Goal: Check status: Check status

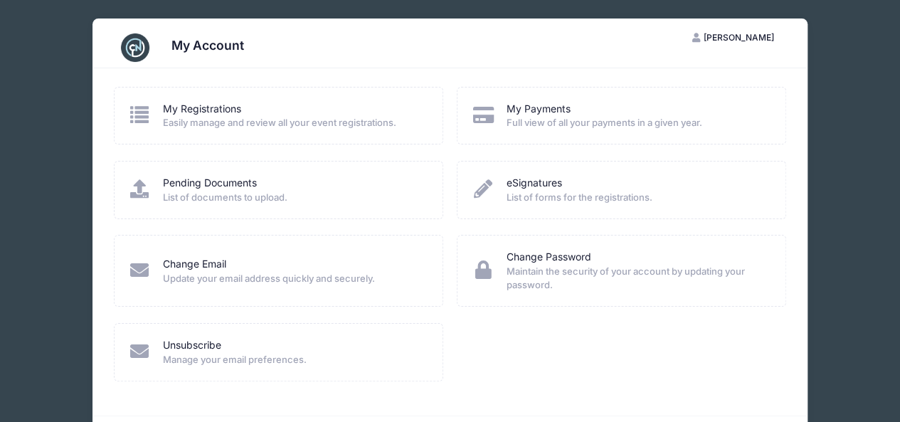
click at [235, 120] on span "Easily manage and review all your event registrations." at bounding box center [293, 123] width 261 height 14
click at [218, 110] on link "My Registrations" at bounding box center [202, 109] width 78 height 15
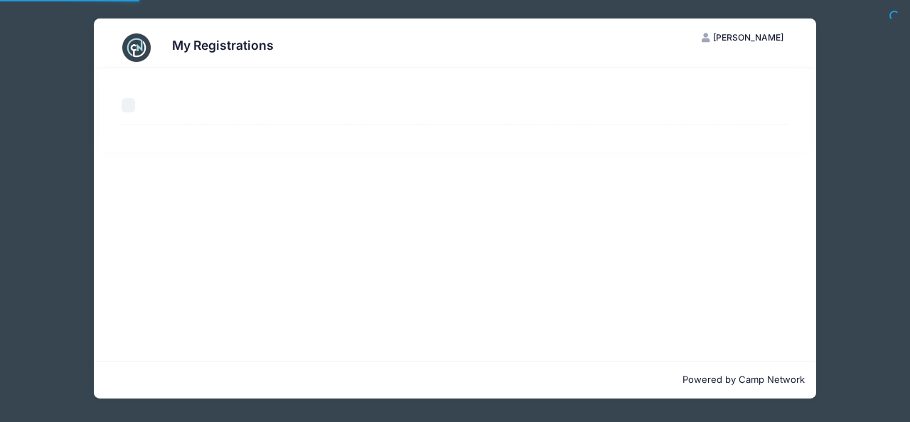
select select "50"
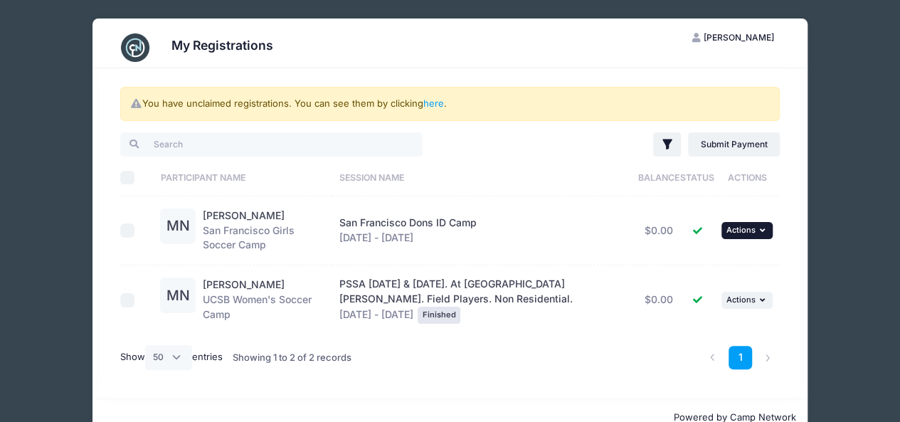
click at [737, 230] on span "Actions" at bounding box center [739, 230] width 29 height 10
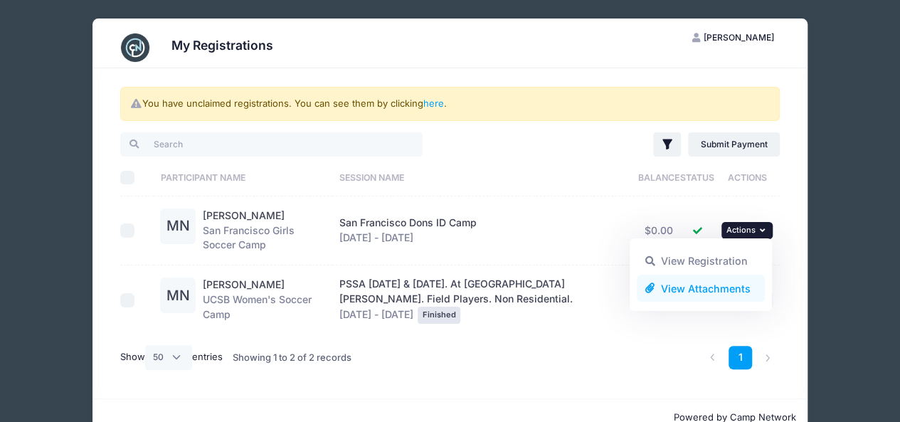
click at [702, 289] on link "View Attachments" at bounding box center [701, 288] width 129 height 27
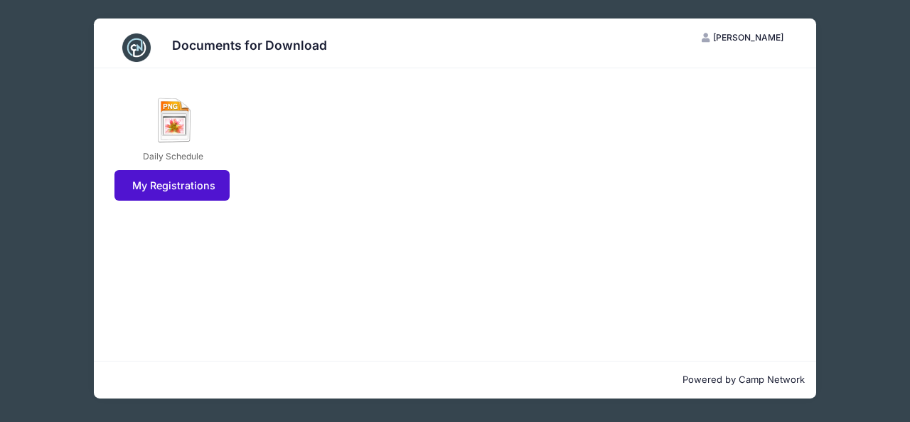
click at [202, 181] on link "My Registrations" at bounding box center [173, 185] width 116 height 31
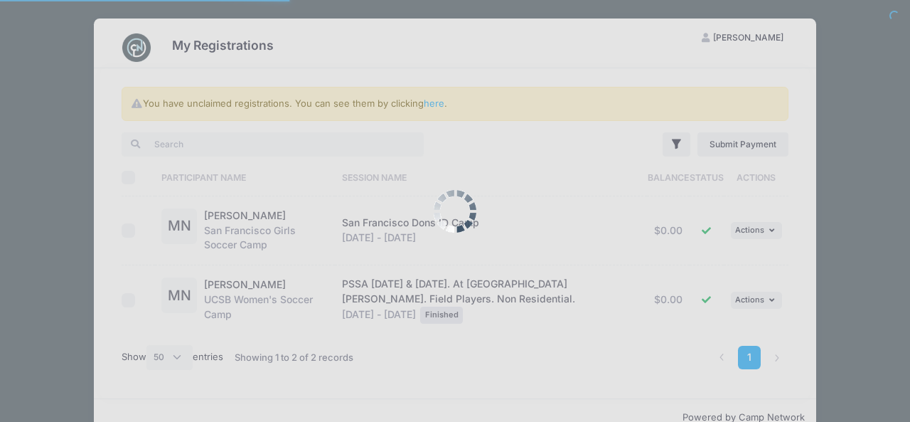
select select "50"
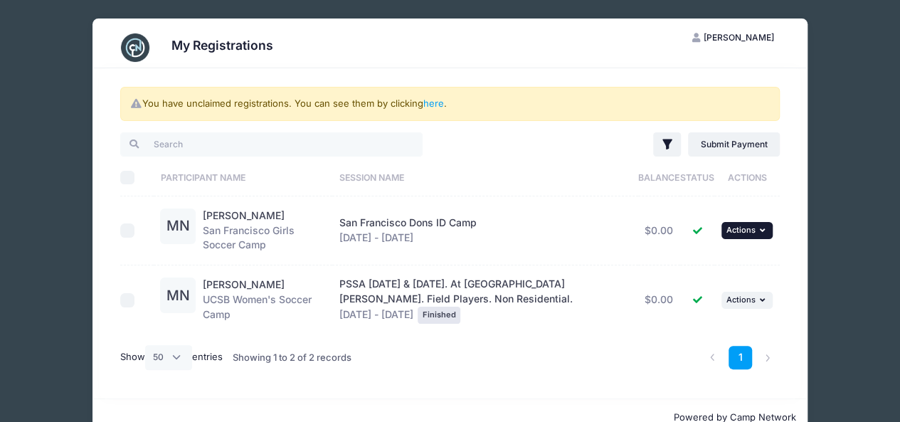
click at [751, 232] on span "Actions" at bounding box center [739, 230] width 29 height 10
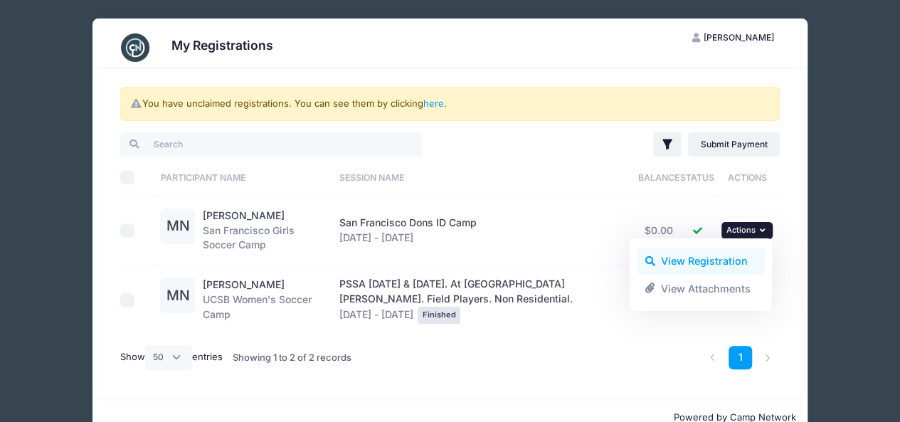
click at [692, 261] on link "View Registration" at bounding box center [701, 261] width 129 height 27
